Goal: Task Accomplishment & Management: Use online tool/utility

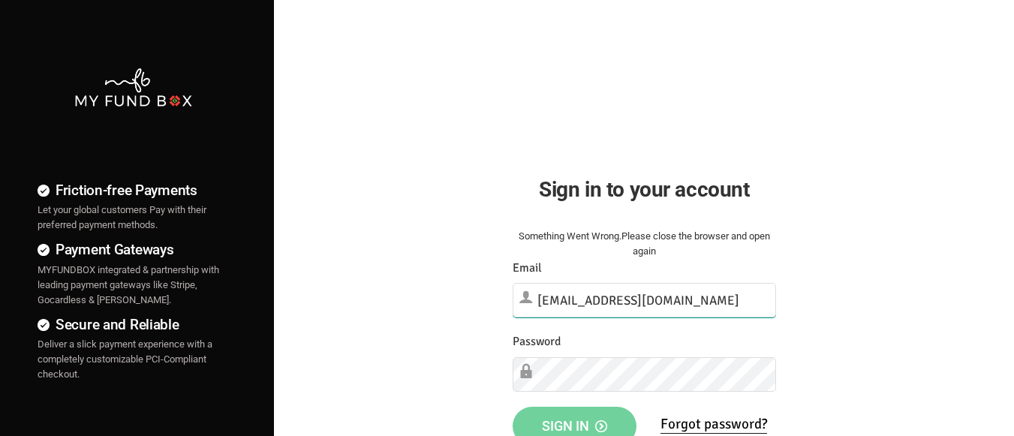
type input "[EMAIL_ADDRESS][DOMAIN_NAME]"
click at [574, 420] on span "Sign in" at bounding box center [574, 426] width 65 height 16
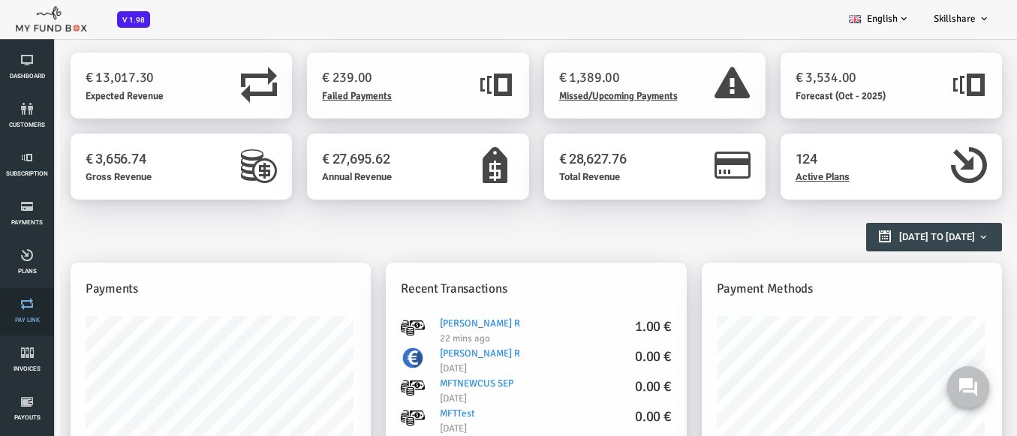
click at [27, 312] on link "Pay Link" at bounding box center [27, 311] width 45 height 48
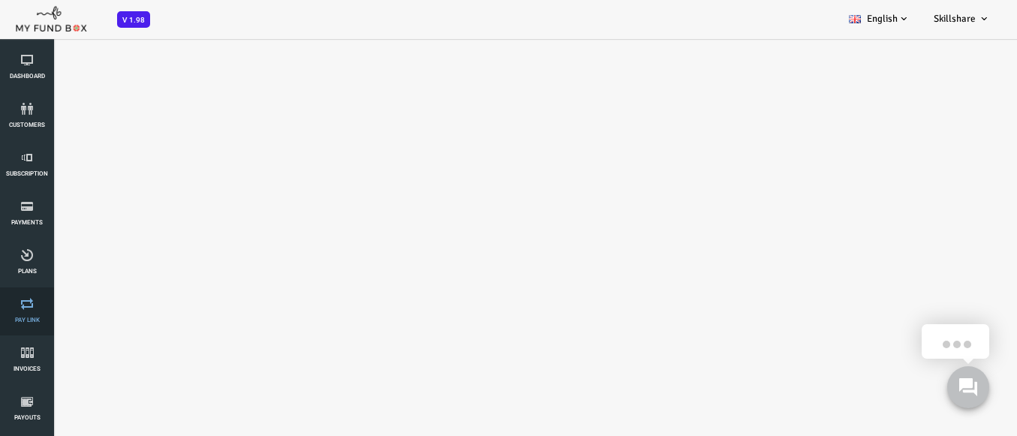
select select "100"
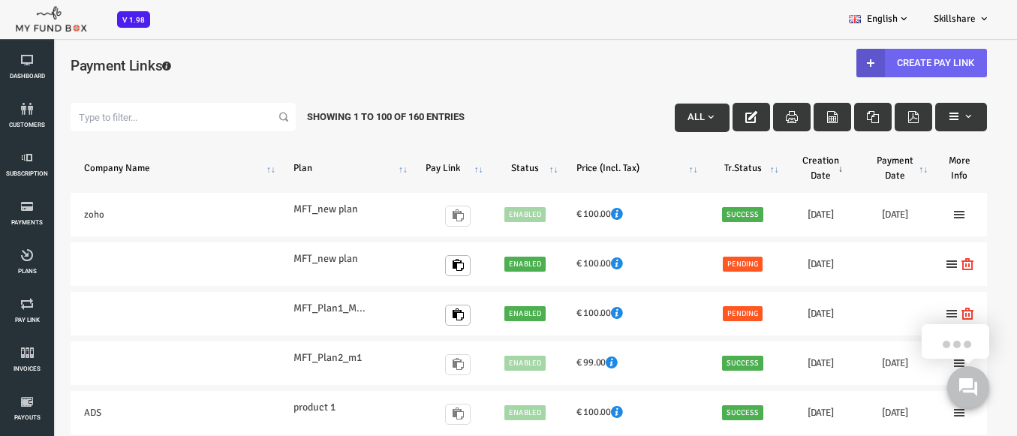
click at [871, 62] on link "Create Pay Link" at bounding box center [881, 63] width 131 height 29
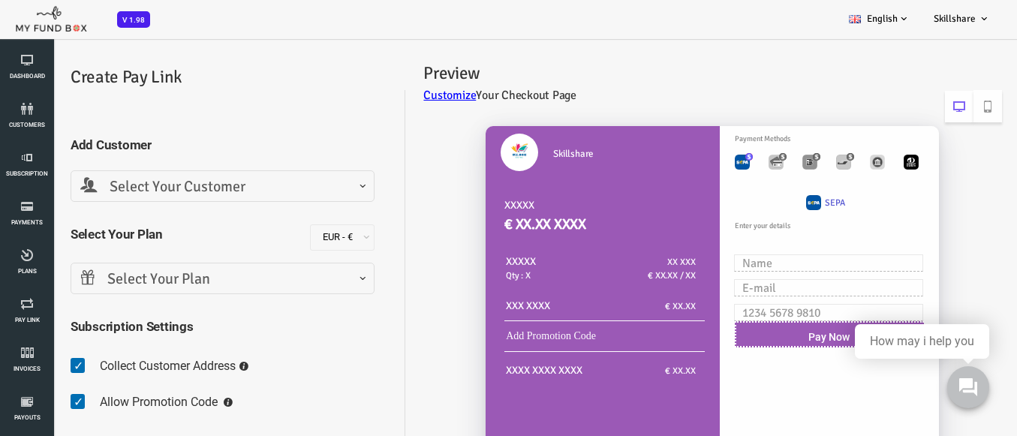
click at [179, 186] on span "Select Your Customer" at bounding box center [182, 187] width 284 height 23
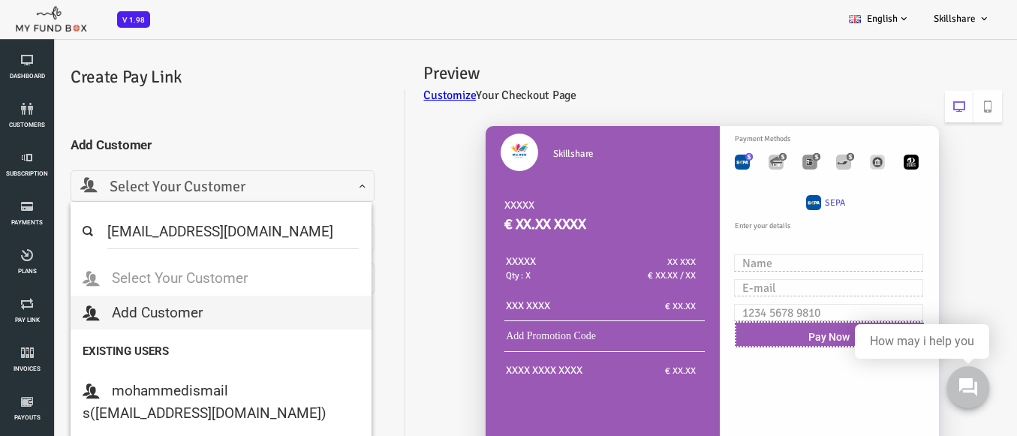
select select "MFT_Email5@gmail.com"
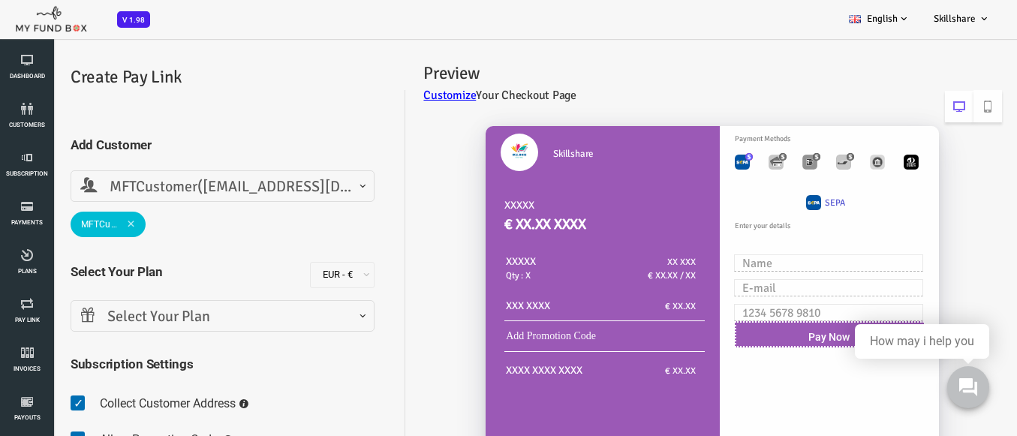
click at [179, 316] on span "Select Your Plan" at bounding box center [182, 317] width 284 height 23
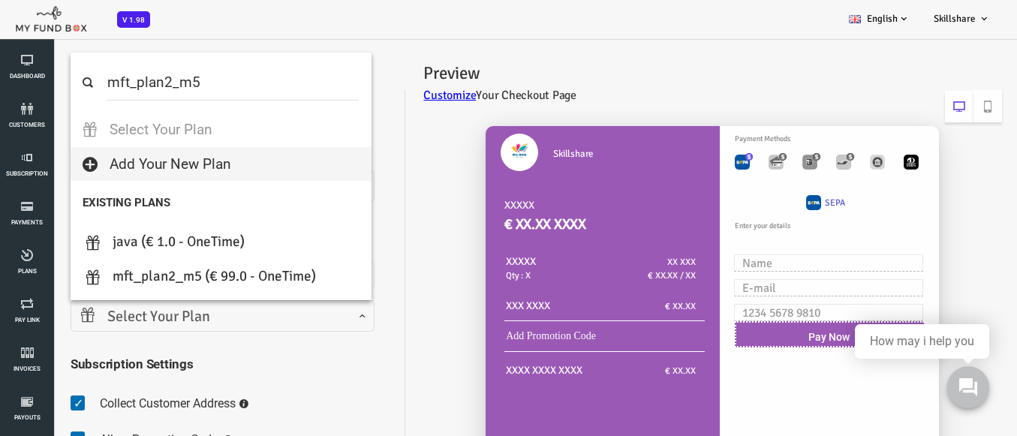
select select "MFT_Plan2_m5"
